Goal: Information Seeking & Learning: Learn about a topic

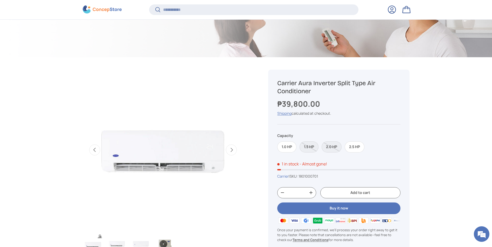
scroll to position [155, 0]
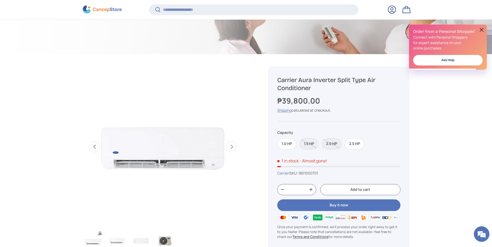
drag, startPoint x: 314, startPoint y: 79, endPoint x: 315, endPoint y: 87, distance: 7.9
click at [315, 87] on h1 "Carrier Aura Inverter Split Type Air Conditioner" at bounding box center [338, 84] width 123 height 16
copy h1 "Inverter Split Type Air Conditioner"
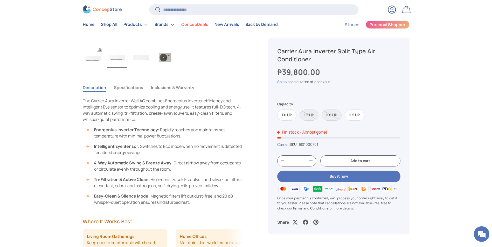
scroll to position [337, 0]
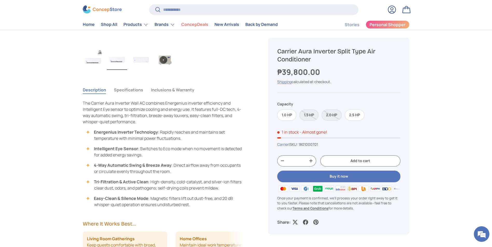
click at [128, 91] on button "Specifications" at bounding box center [128, 90] width 29 height 12
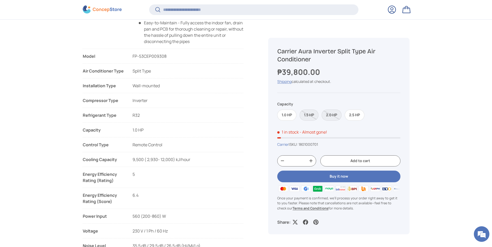
scroll to position [647, 0]
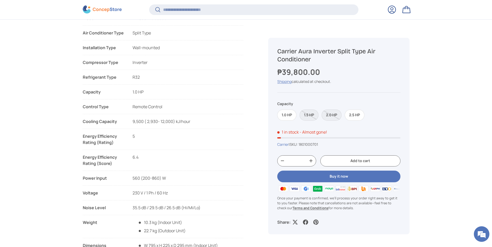
click at [141, 137] on li "Energy Efficiency Rating (Rating) 5 5 5 5" at bounding box center [163, 141] width 161 height 17
drag, startPoint x: 100, startPoint y: 91, endPoint x: 83, endPoint y: 91, distance: 17.1
click at [83, 91] on div "Capacity" at bounding box center [103, 92] width 41 height 6
copy div "Capacity"
click at [145, 162] on li "Energy Efficiency Rating (Score) 6.4 6.5 6.1 6.4" at bounding box center [163, 162] width 161 height 17
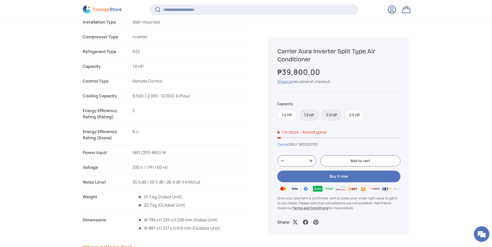
scroll to position [673, 0]
click at [83, 168] on div "Voltage" at bounding box center [103, 167] width 41 height 6
drag, startPoint x: 82, startPoint y: 166, endPoint x: 93, endPoint y: 166, distance: 10.9
click at [91, 167] on div "Voltage" at bounding box center [103, 167] width 41 height 6
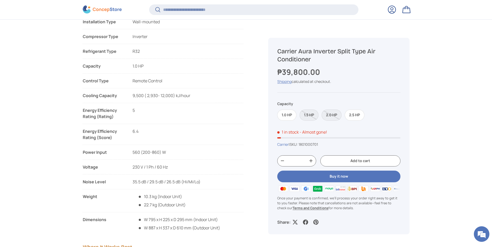
drag, startPoint x: 83, startPoint y: 167, endPoint x: 98, endPoint y: 167, distance: 14.8
click at [98, 167] on div "Voltage" at bounding box center [103, 167] width 41 height 6
copy div "Voltage"
click at [97, 183] on div "Noise Level" at bounding box center [103, 182] width 41 height 6
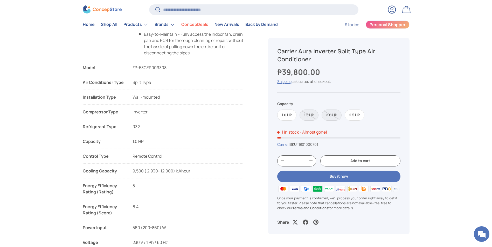
scroll to position [596, 0]
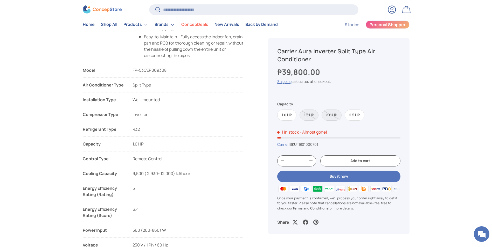
drag, startPoint x: 81, startPoint y: 114, endPoint x: 108, endPoint y: 113, distance: 27.2
drag, startPoint x: 108, startPoint y: 113, endPoint x: 85, endPoint y: 114, distance: 22.8
click at [91, 114] on div "Compressor Type" at bounding box center [103, 115] width 41 height 6
drag, startPoint x: 82, startPoint y: 114, endPoint x: 113, endPoint y: 112, distance: 31.7
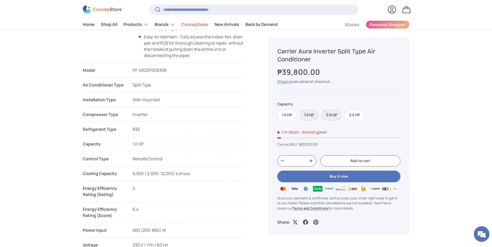
click at [115, 112] on div "Compressor Type" at bounding box center [103, 115] width 41 height 6
drag, startPoint x: 117, startPoint y: 114, endPoint x: 83, endPoint y: 113, distance: 33.7
click at [83, 113] on div "Compressor Type" at bounding box center [103, 115] width 41 height 6
copy div "Compressor Type"
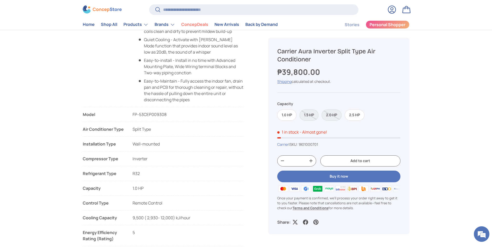
scroll to position [569, 0]
